Goal: Navigation & Orientation: Understand site structure

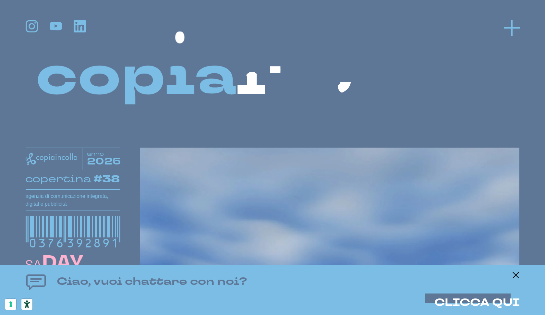
click at [514, 31] on icon at bounding box center [512, 28] width 16 height 16
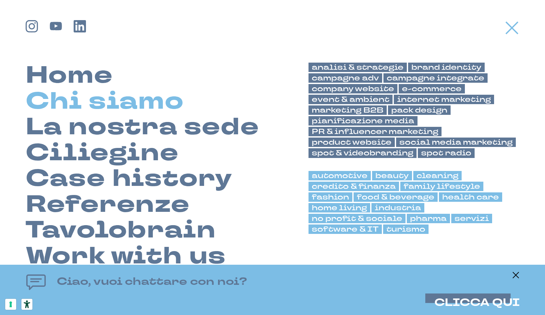
click at [121, 102] on link "Chi siamo" at bounding box center [105, 101] width 158 height 26
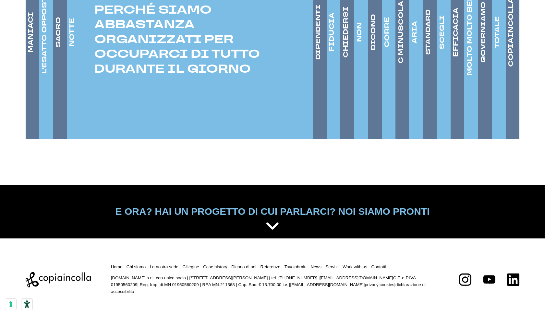
scroll to position [1126, 0]
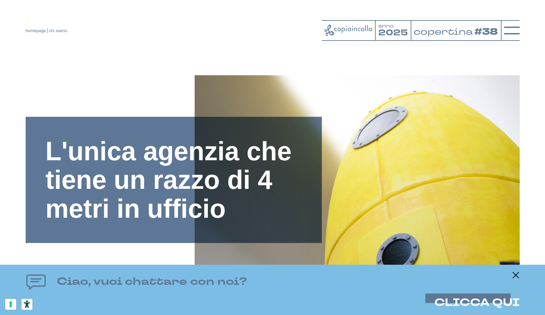
click at [519, 30] on header "homepage chi siamo anno 2025 copertina #38" at bounding box center [272, 24] width 545 height 49
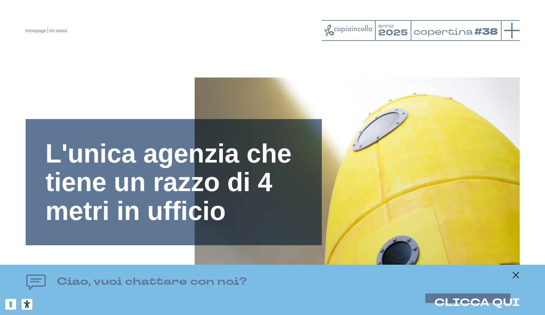
scroll to position [0, 0]
click at [515, 30] on line at bounding box center [512, 30] width 16 height 0
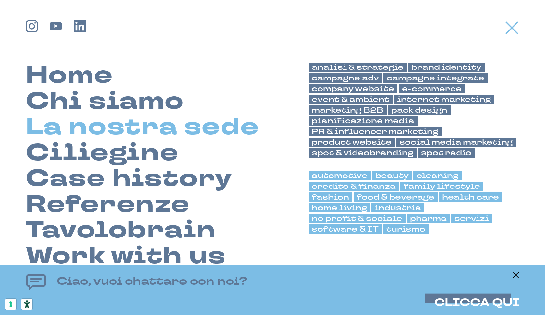
click at [119, 119] on link "La nostra sede" at bounding box center [142, 127] width 233 height 26
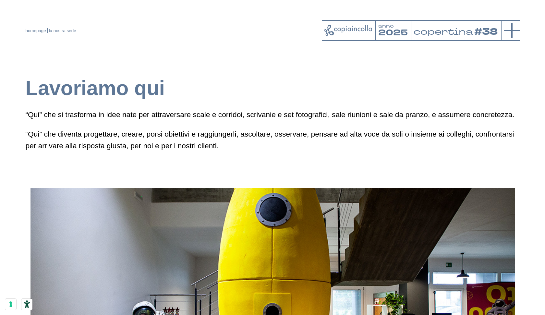
click at [512, 29] on icon at bounding box center [512, 31] width 16 height 16
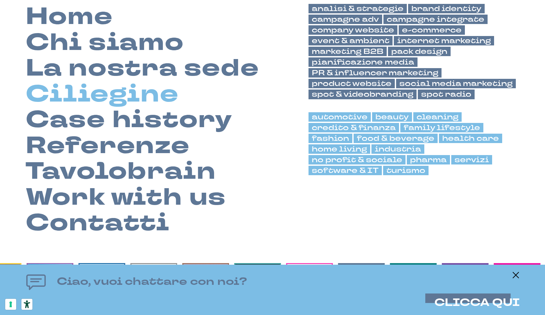
scroll to position [60, 0]
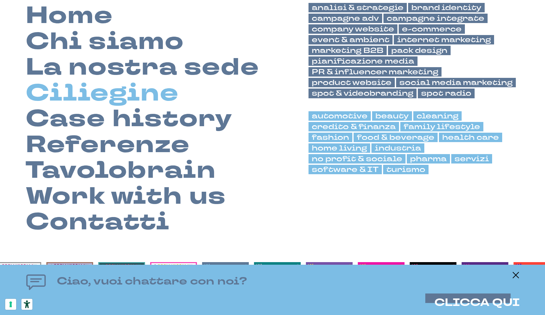
click at [103, 92] on link "Ciliegine" at bounding box center [102, 93] width 153 height 26
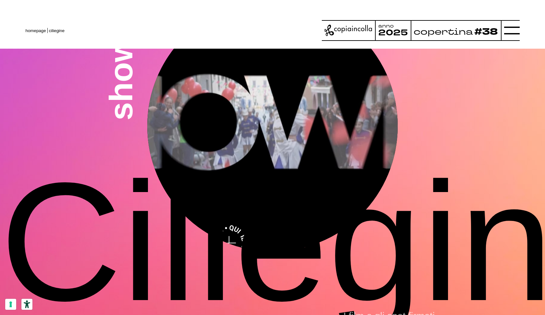
scroll to position [2153, 0]
